Goal: Information Seeking & Learning: Learn about a topic

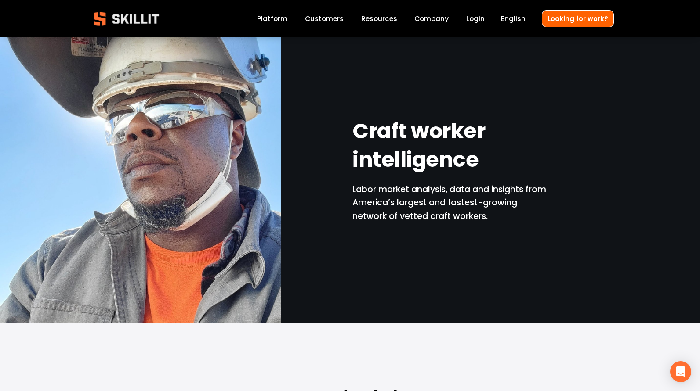
click at [343, 20] on link "Customers" at bounding box center [324, 19] width 39 height 12
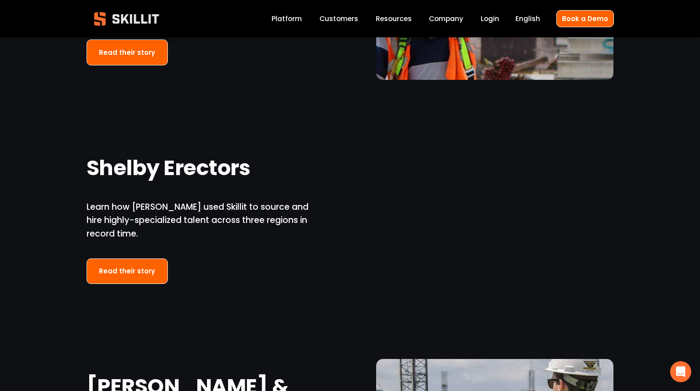
scroll to position [1377, 0]
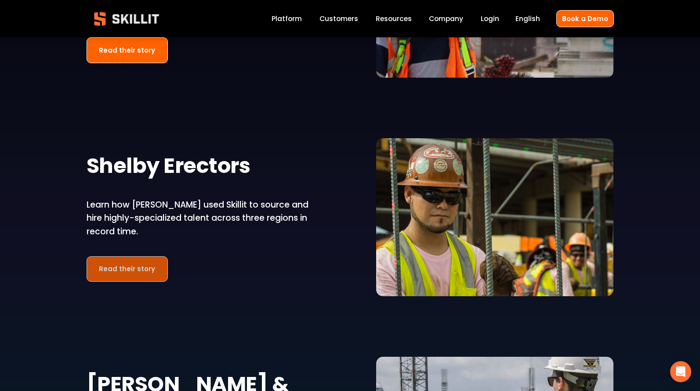
click at [145, 269] on link "Read their story" at bounding box center [128, 269] width 82 height 26
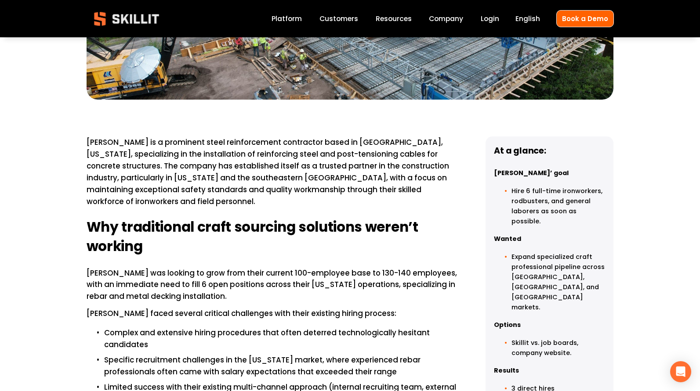
scroll to position [106, 0]
